Goal: Navigation & Orientation: Find specific page/section

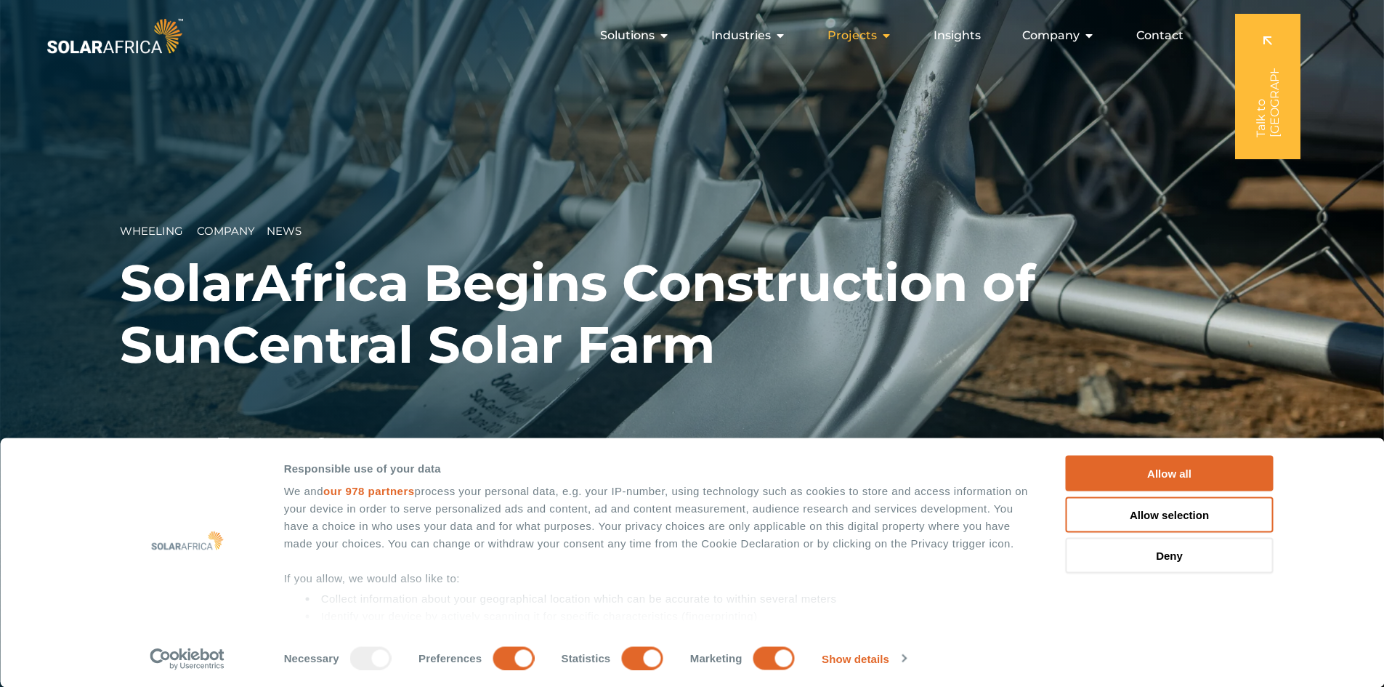
click at [887, 36] on icon "Menu" at bounding box center [887, 36] width 12 height 12
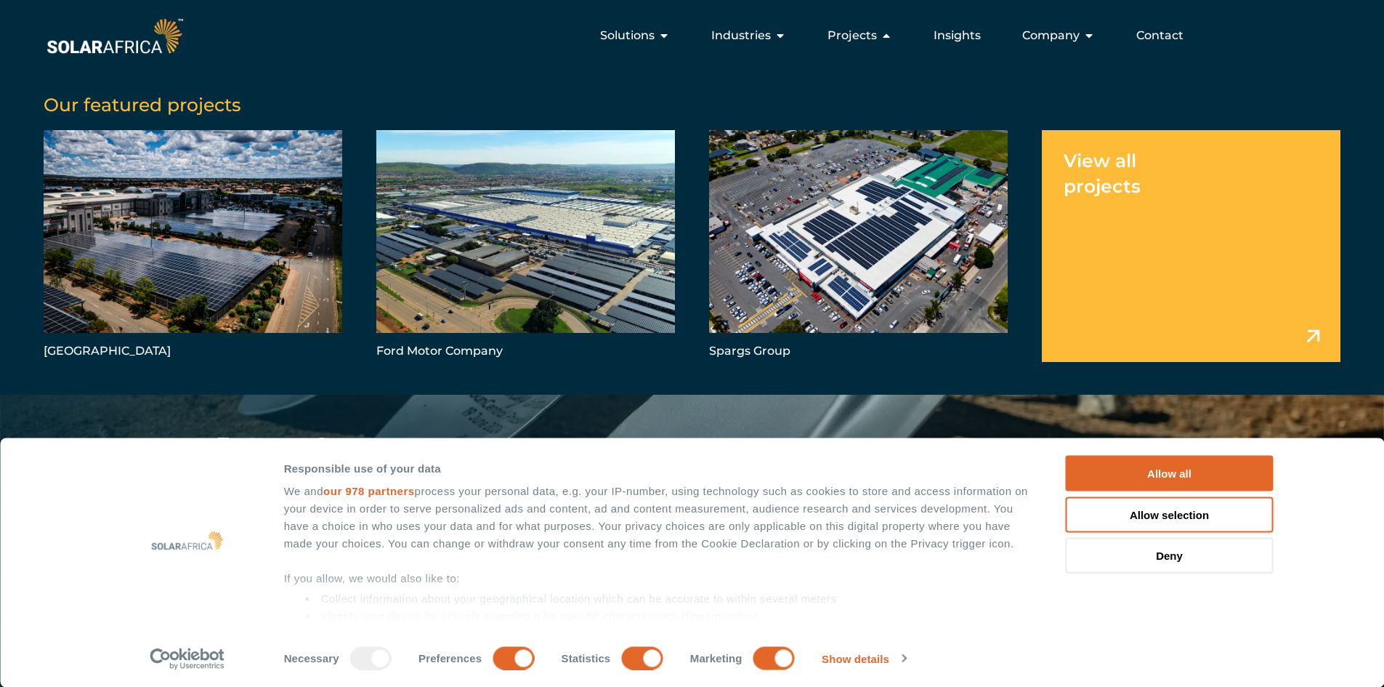
click at [1284, 327] on link "Menu" at bounding box center [1191, 245] width 299 height 231
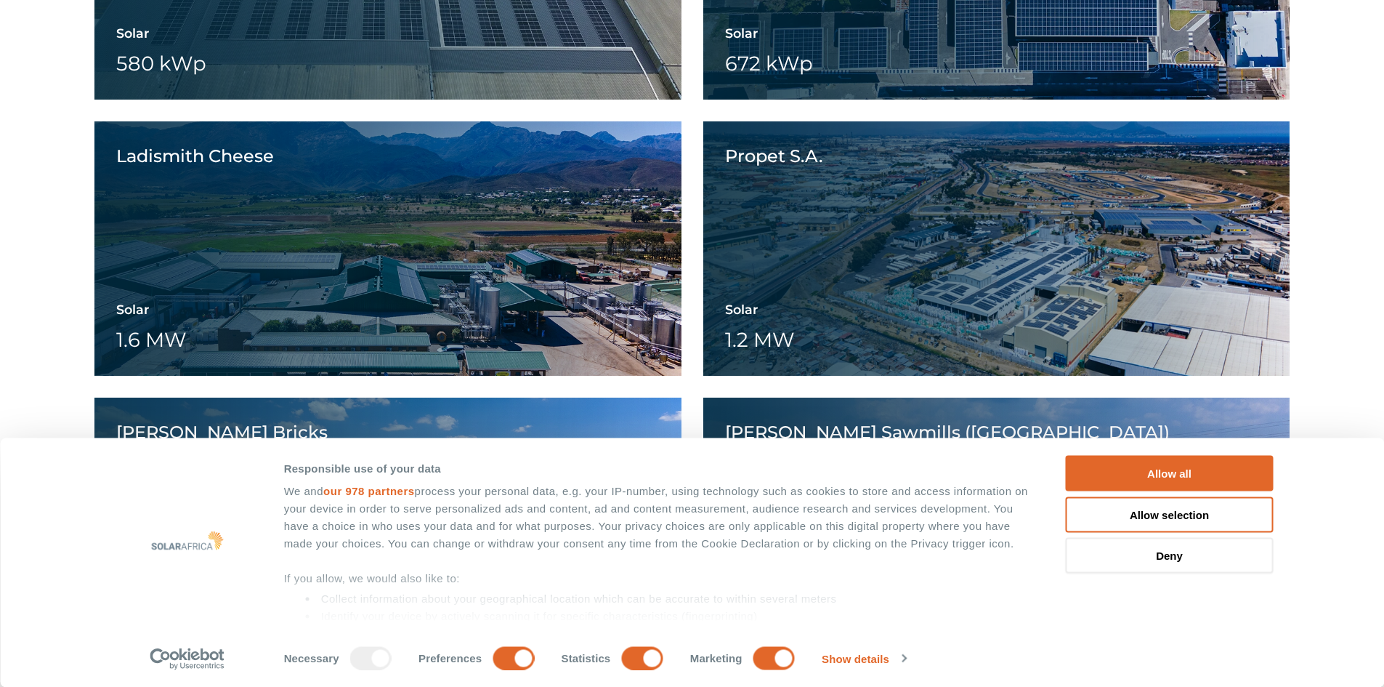
scroll to position [1671, 0]
